Goal: Transaction & Acquisition: Purchase product/service

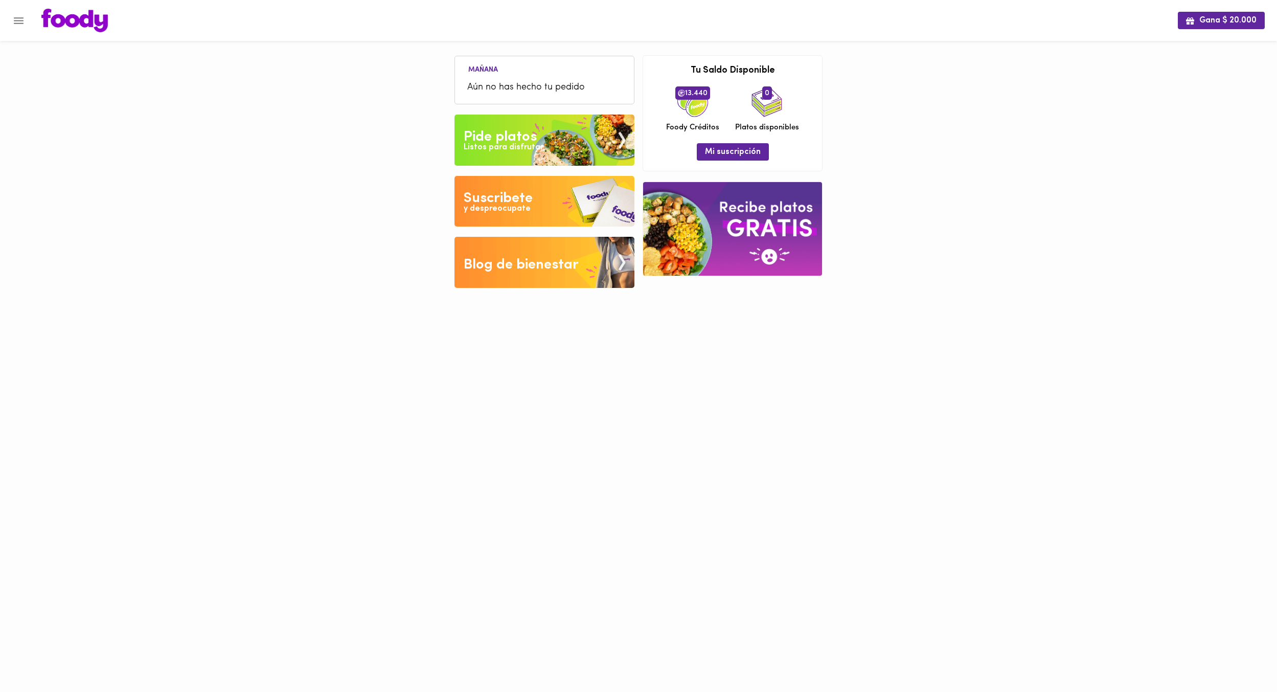
click at [561, 63] on ul "[DATE] Aún no has hecho tu pedido" at bounding box center [544, 80] width 169 height 43
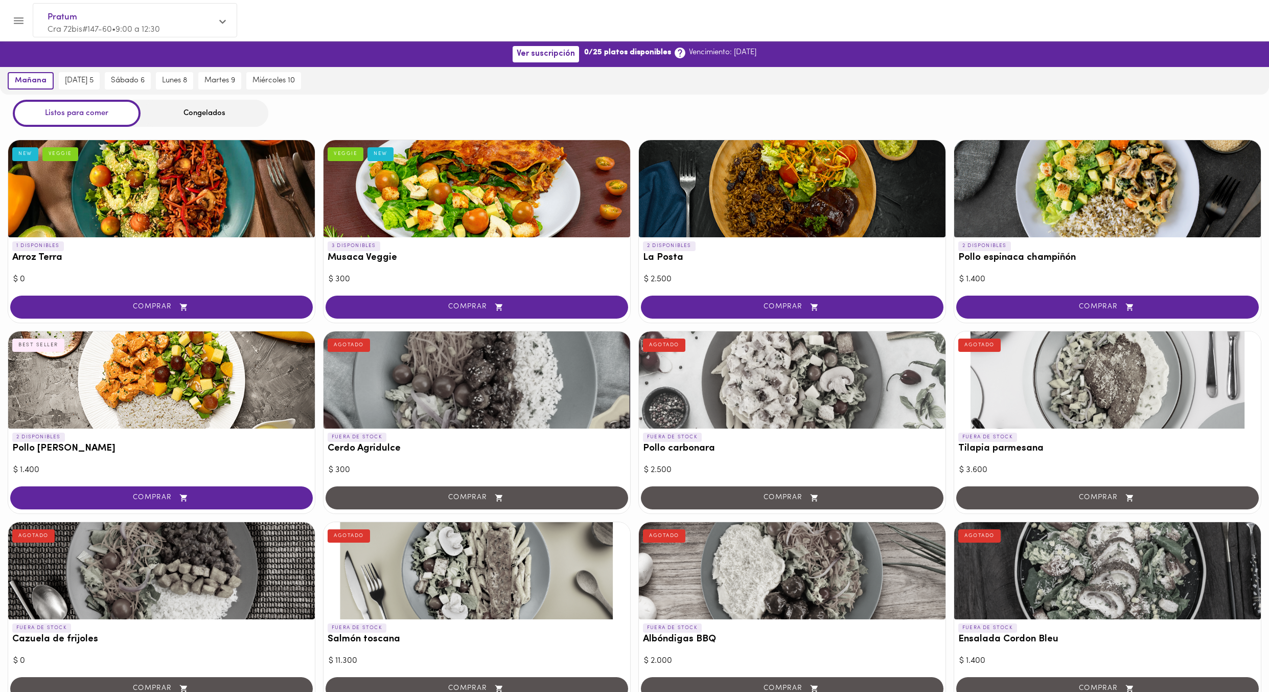
click at [536, 320] on div "COMPRAR" at bounding box center [477, 307] width 307 height 29
click at [513, 311] on button "COMPRAR" at bounding box center [477, 306] width 303 height 23
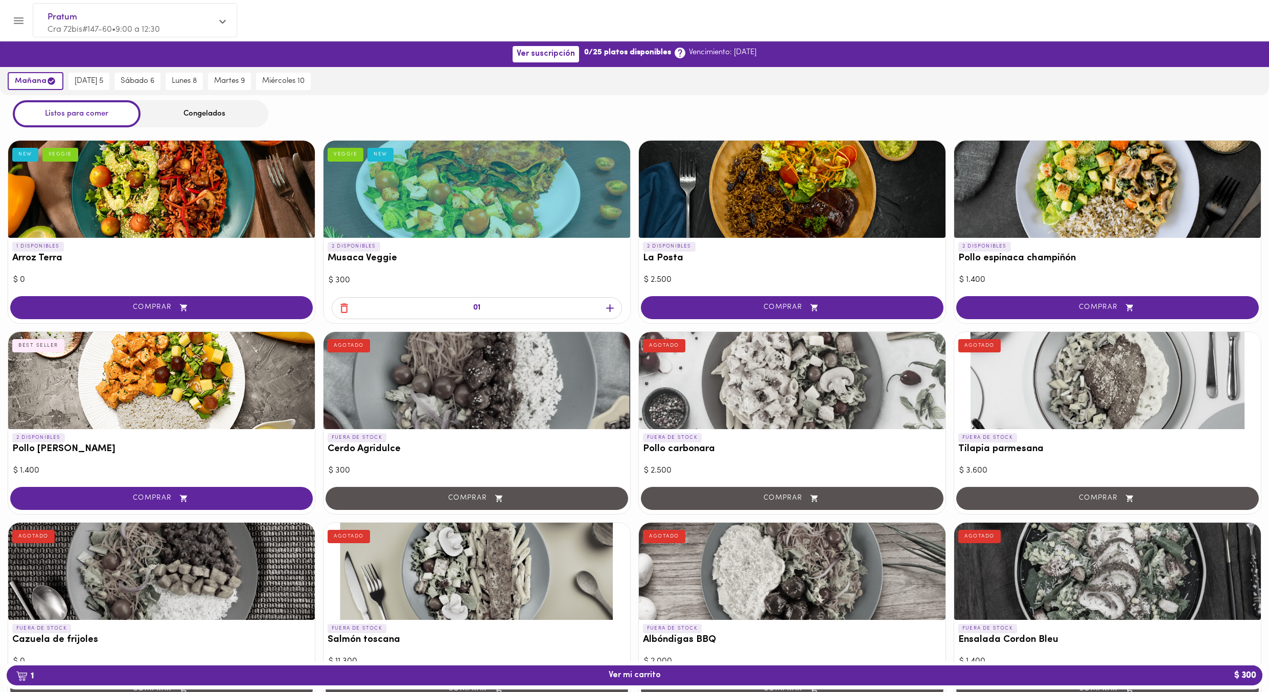
click at [345, 308] on icon "button" at bounding box center [344, 308] width 13 height 13
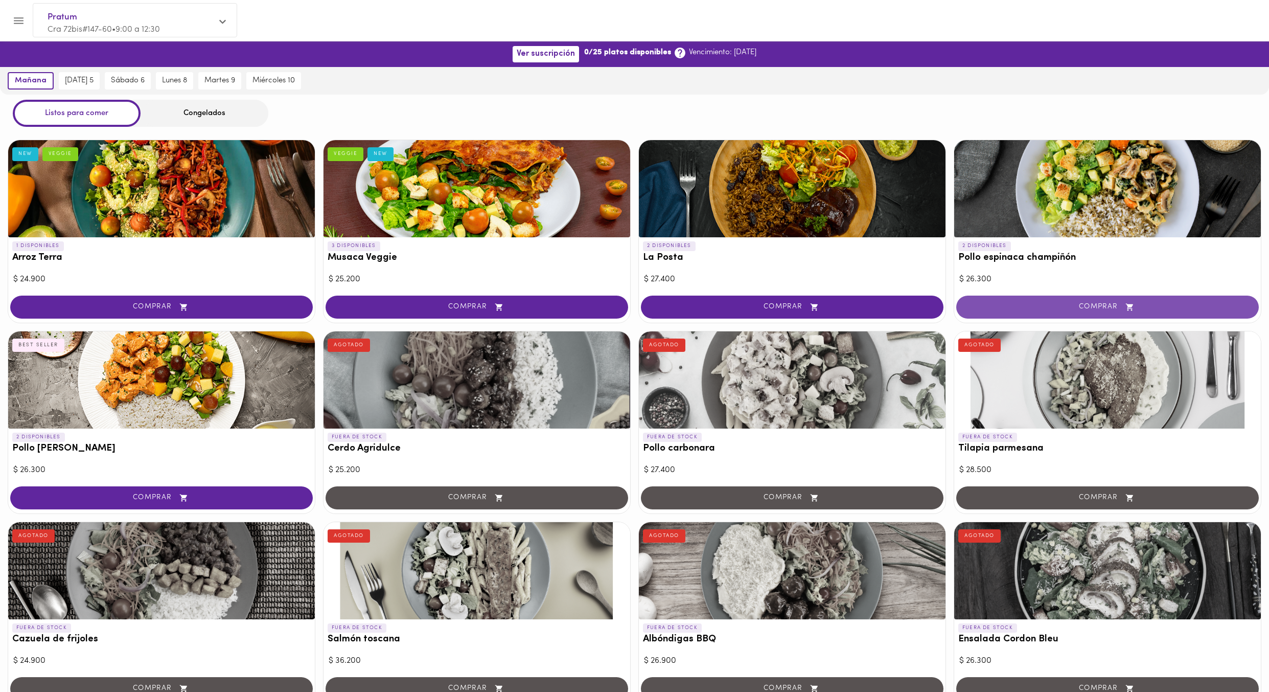
click at [1041, 306] on span "COMPRAR" at bounding box center [1107, 307] width 277 height 9
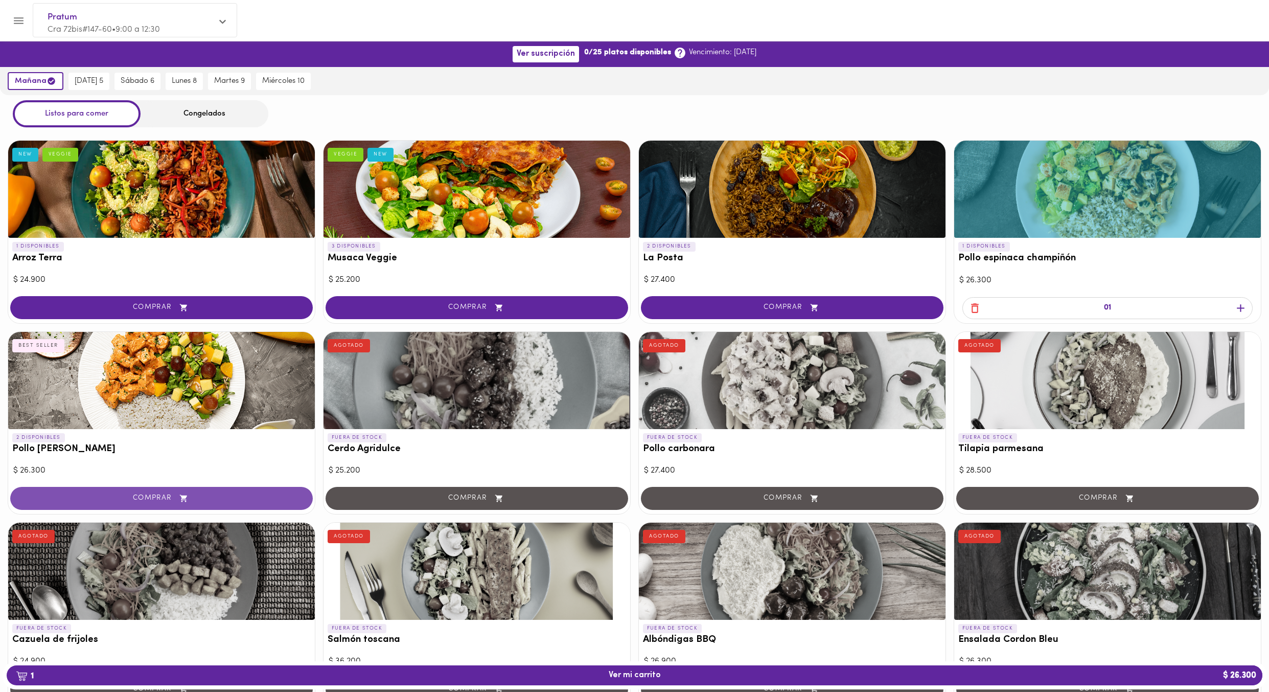
click at [225, 495] on span "COMPRAR" at bounding box center [161, 498] width 277 height 9
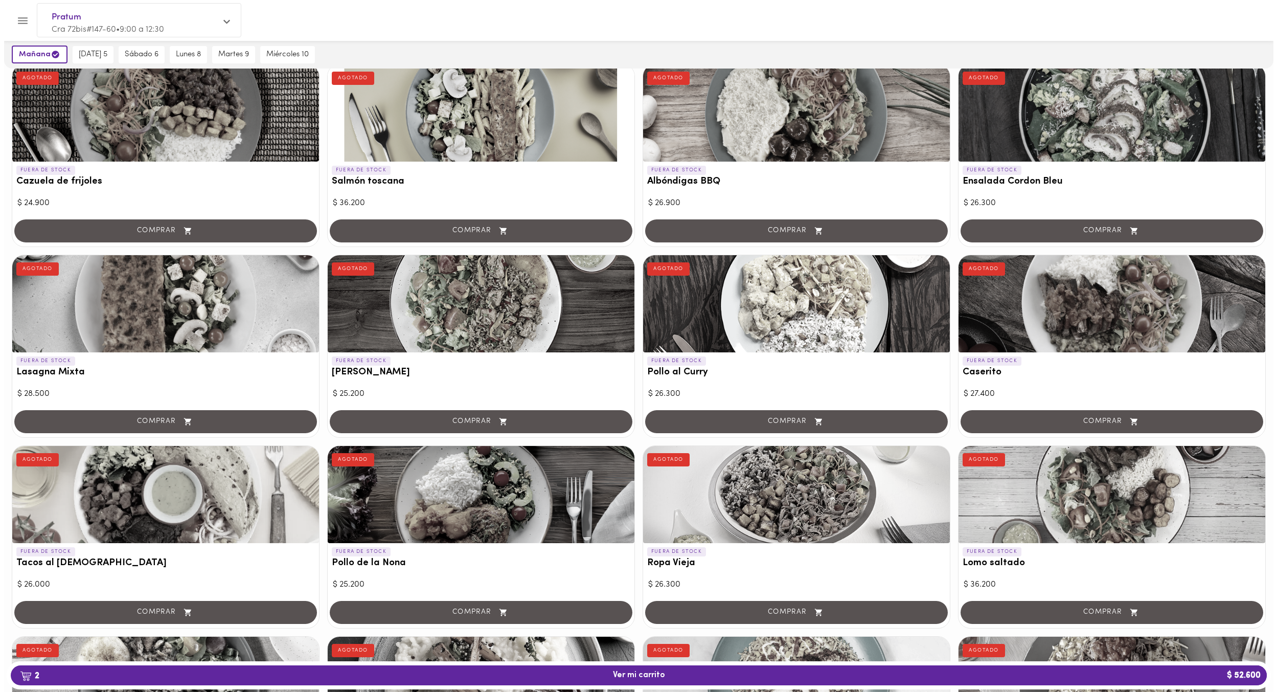
scroll to position [460, 0]
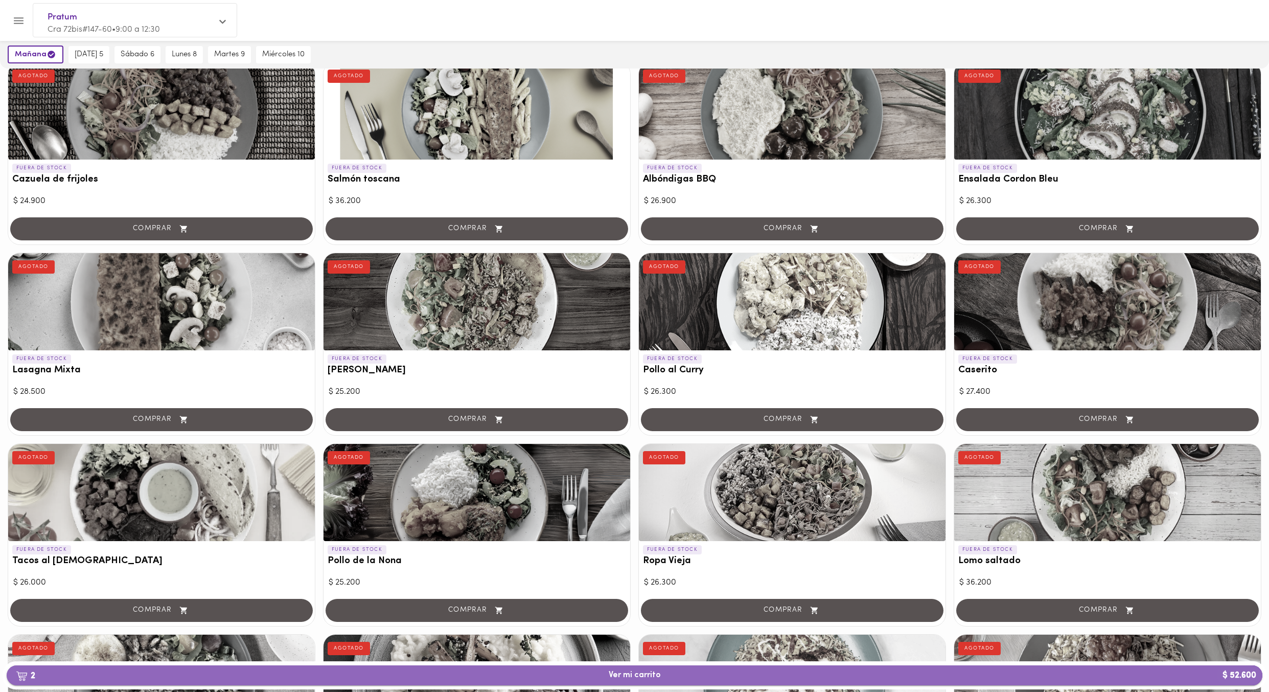
click at [649, 672] on span "2 Ver mi carrito $ 52.600" at bounding box center [635, 675] width 52 height 10
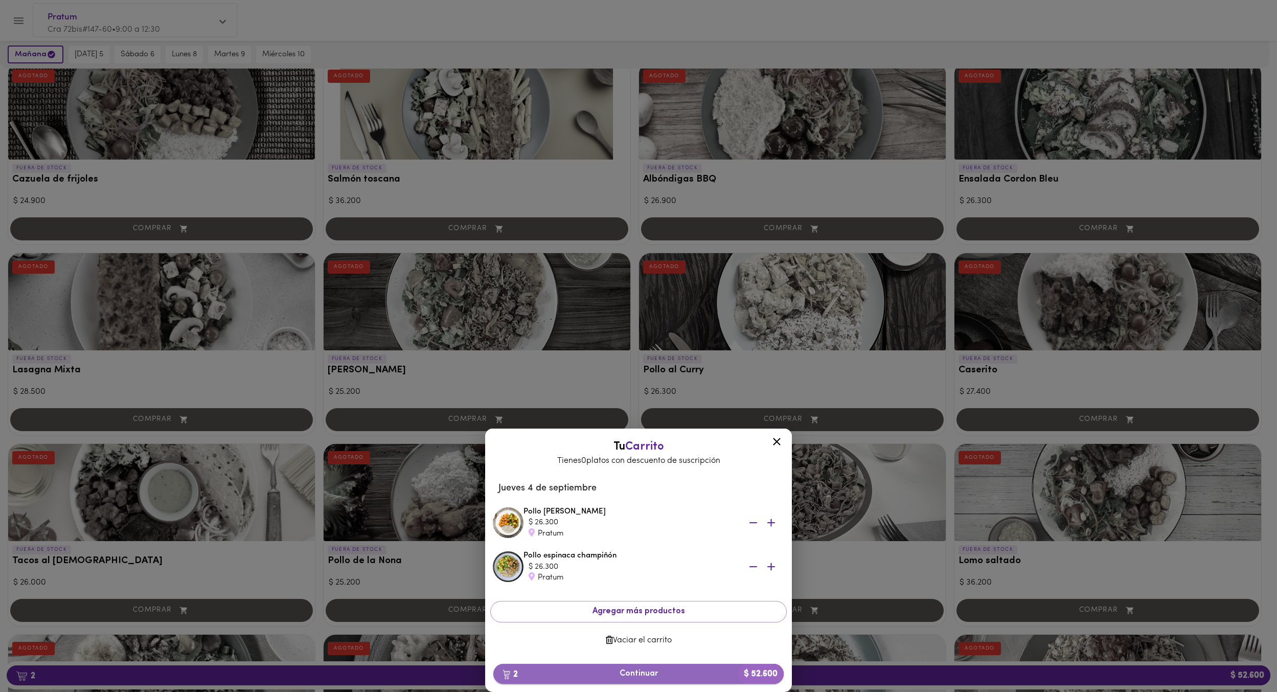
click at [658, 670] on span "2 Continuar $ 52.600" at bounding box center [638, 674] width 274 height 10
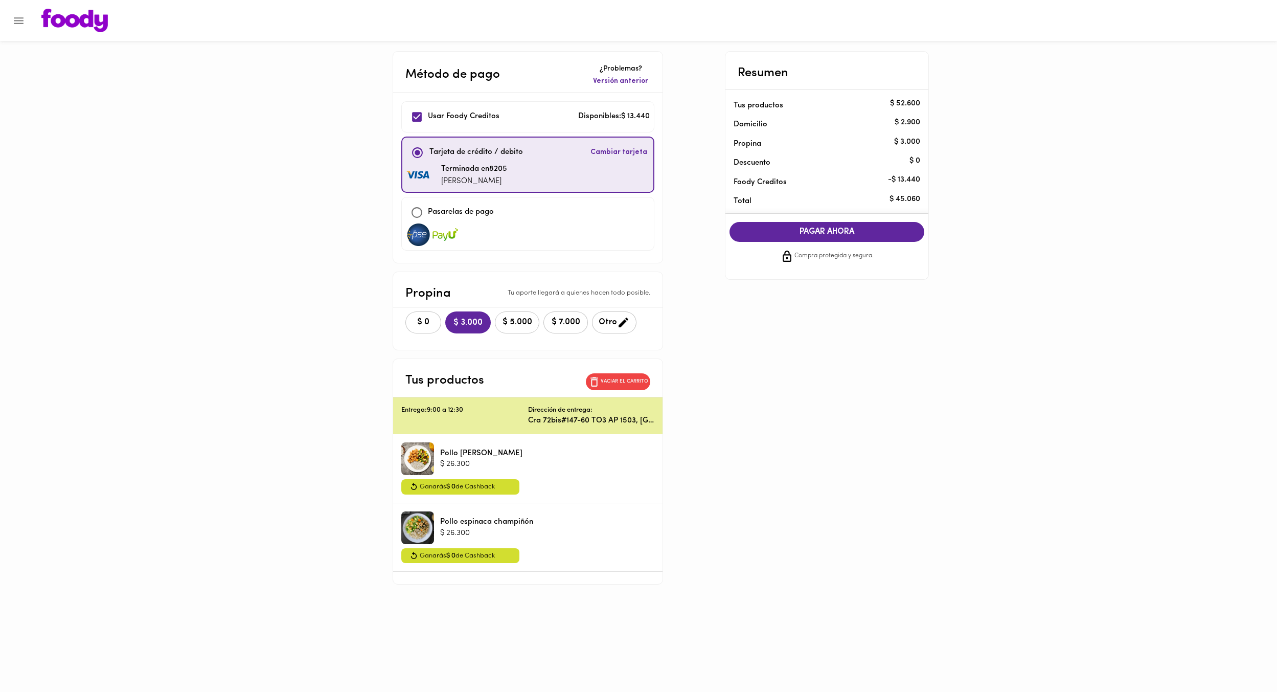
click at [533, 325] on span "$ 5.000" at bounding box center [516, 322] width 31 height 10
click at [817, 228] on span "PAGAR AHORA" at bounding box center [827, 232] width 175 height 10
